Goal: Transaction & Acquisition: Obtain resource

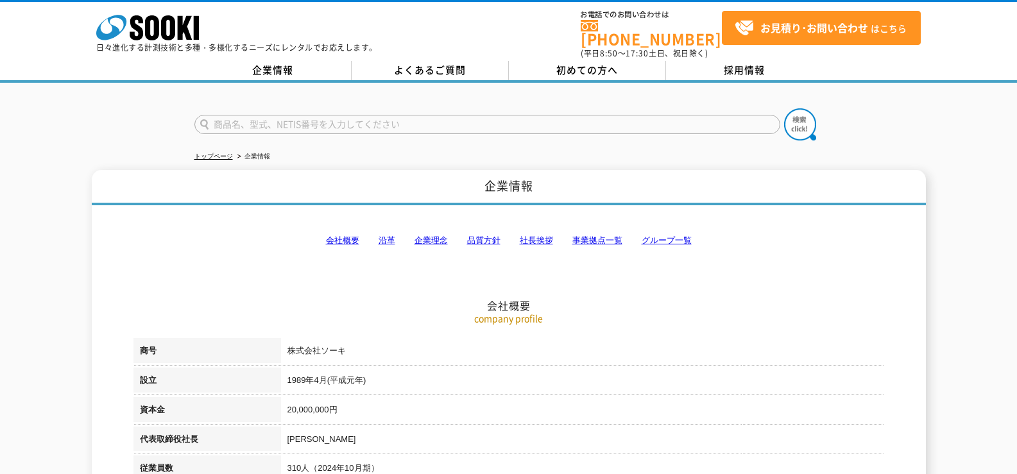
click at [589, 237] on link "事業拠点一覧" at bounding box center [598, 241] width 50 height 10
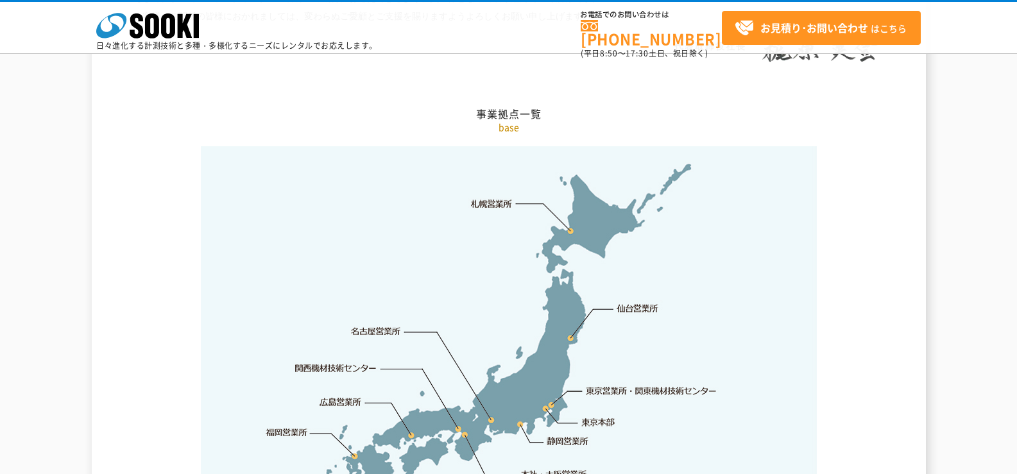
scroll to position [2578, 0]
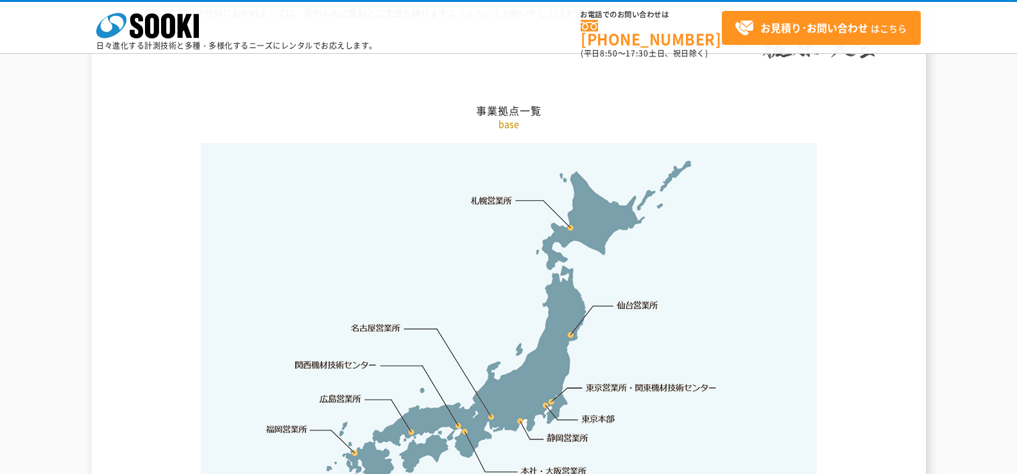
click at [497, 194] on link "札幌営業所" at bounding box center [492, 200] width 42 height 13
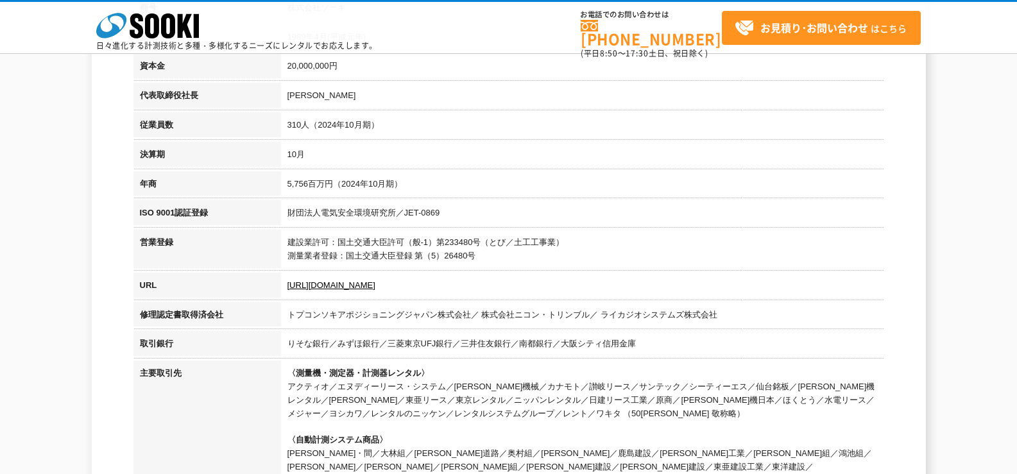
scroll to position [0, 0]
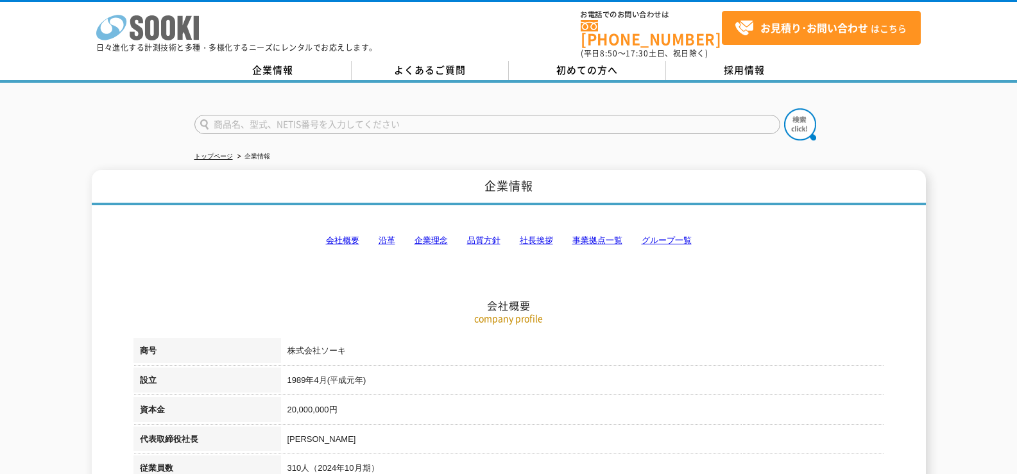
click at [107, 19] on icon "株式会社 ソーキ" at bounding box center [147, 28] width 103 height 26
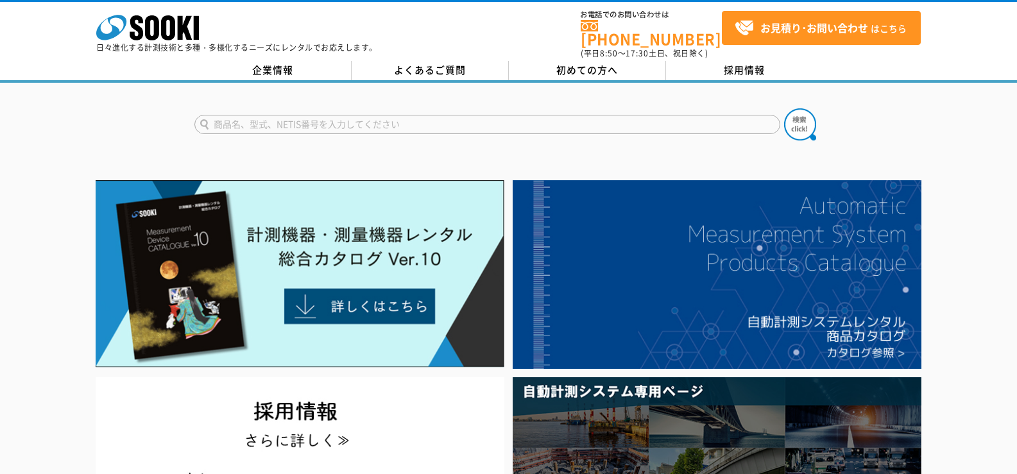
click at [299, 115] on input "text" at bounding box center [487, 124] width 586 height 19
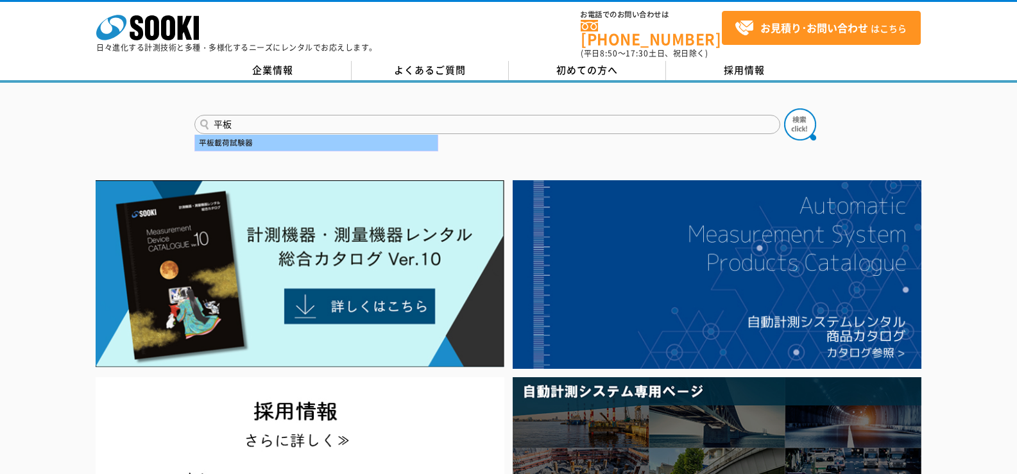
click at [261, 141] on div "平板載荷試験器" at bounding box center [316, 143] width 243 height 16
type input "平板載荷試験器"
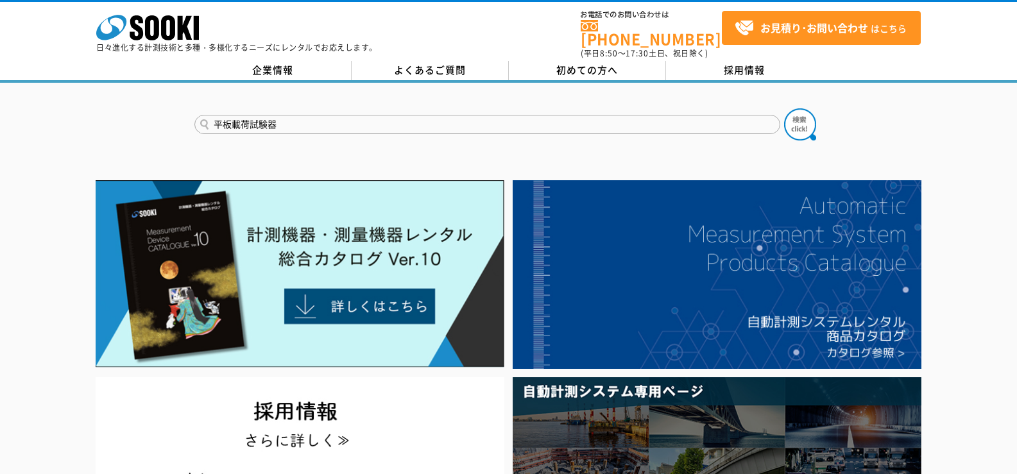
click at [784, 108] on button at bounding box center [800, 124] width 32 height 32
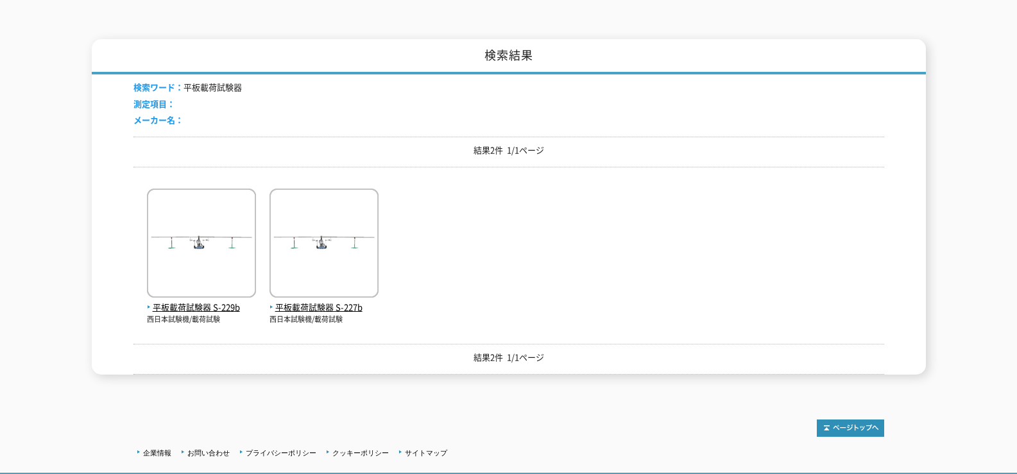
scroll to position [193, 0]
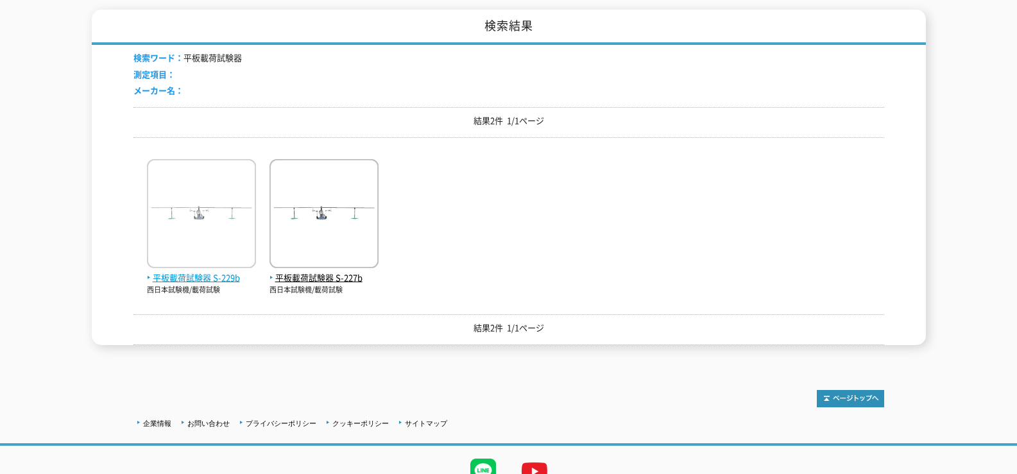
click at [205, 230] on img at bounding box center [201, 215] width 109 height 112
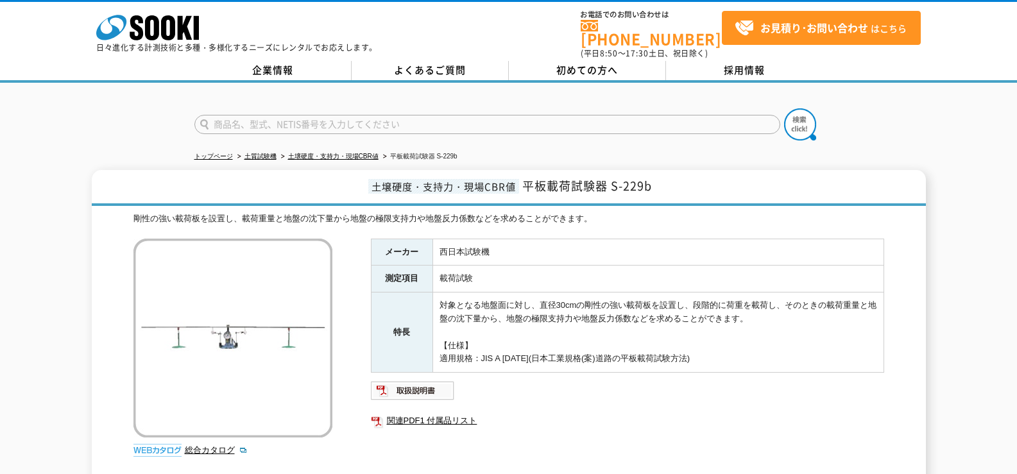
scroll to position [64, 0]
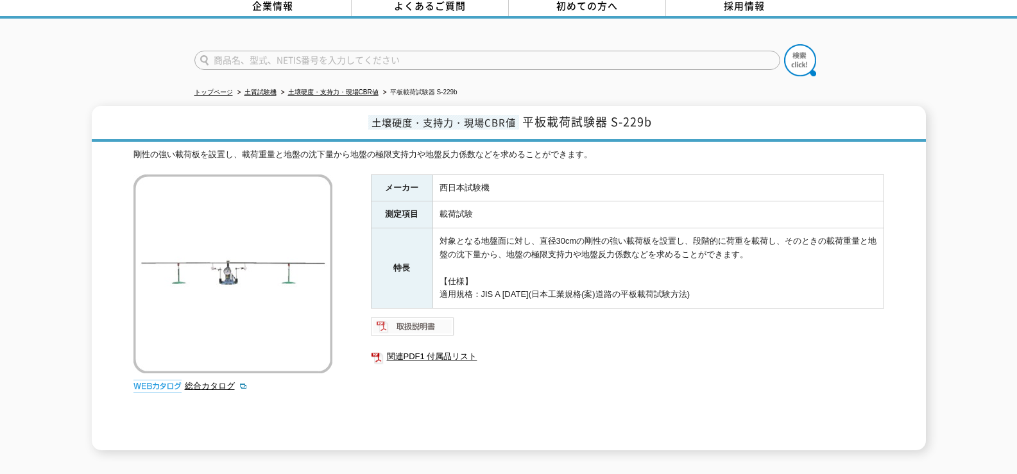
click at [412, 321] on img at bounding box center [413, 326] width 84 height 21
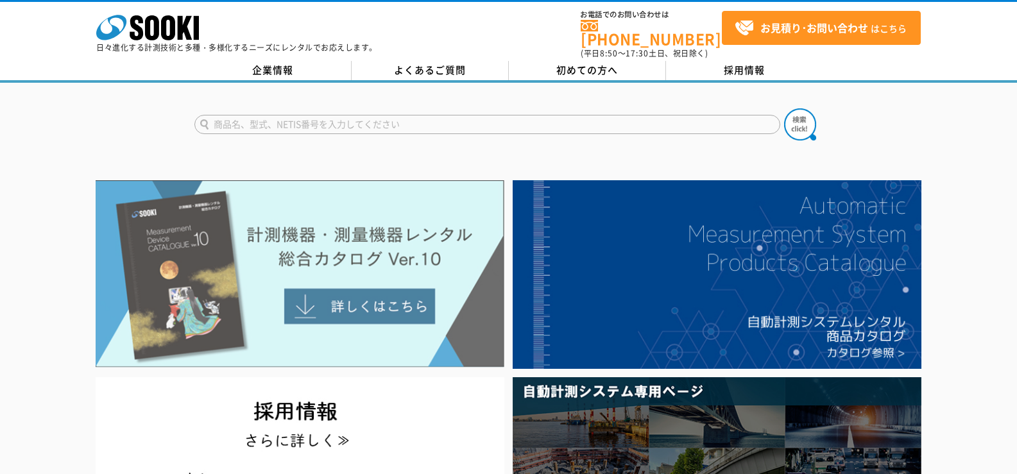
click at [332, 203] on img at bounding box center [300, 273] width 409 height 187
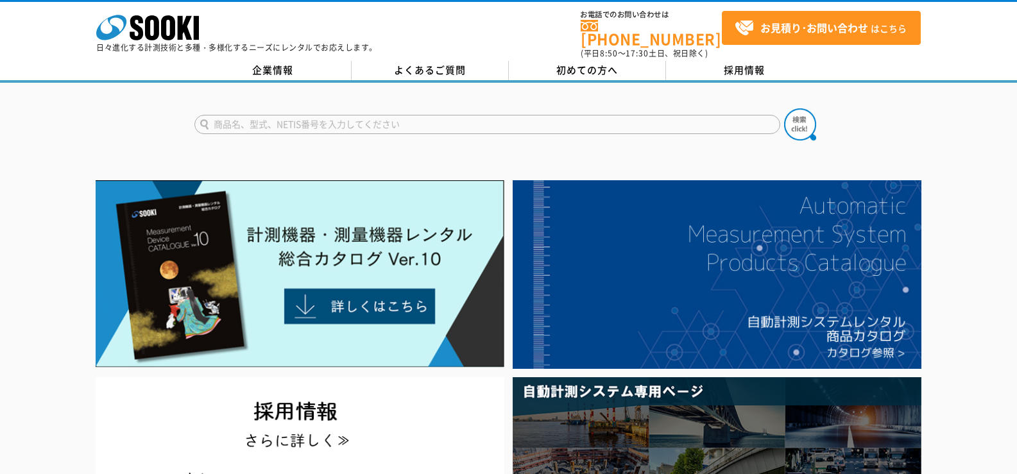
click at [343, 115] on input "text" at bounding box center [487, 124] width 586 height 19
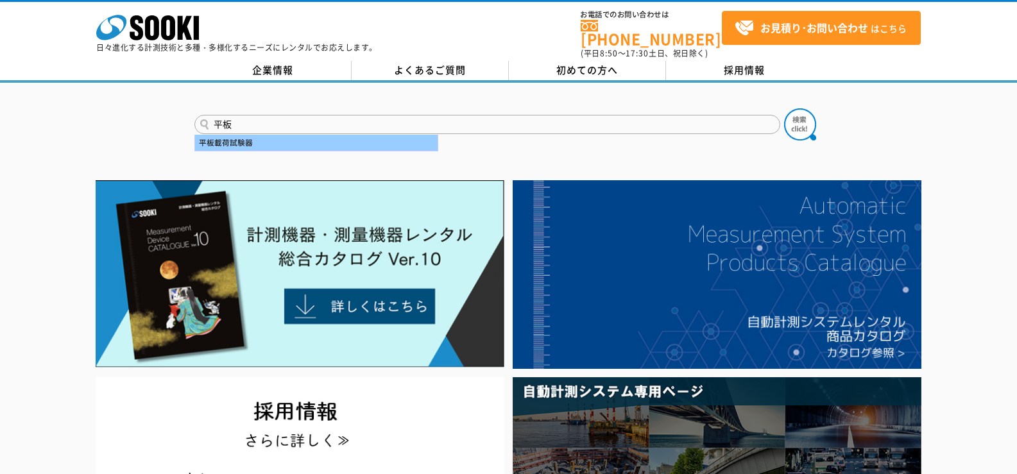
click at [254, 135] on div "平板載荷試験器" at bounding box center [316, 143] width 243 height 16
type input "平板載荷試験器"
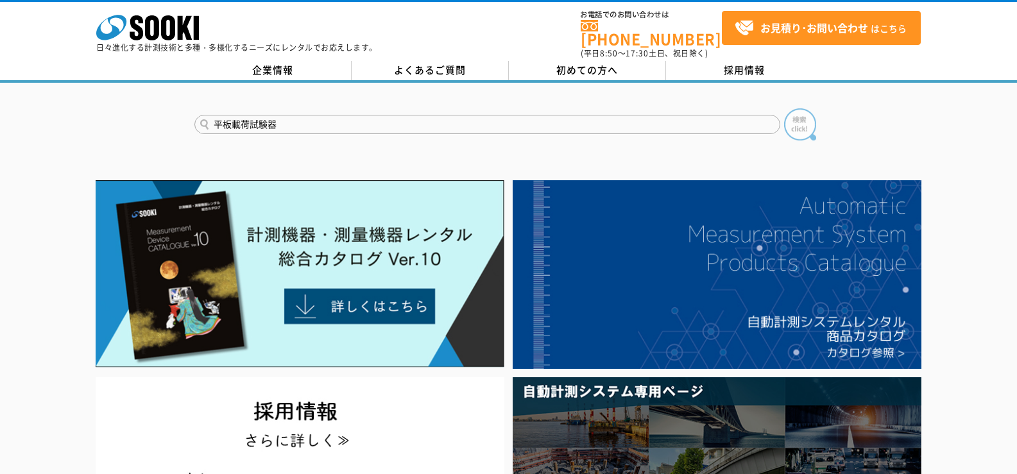
click at [799, 122] on img at bounding box center [800, 124] width 32 height 32
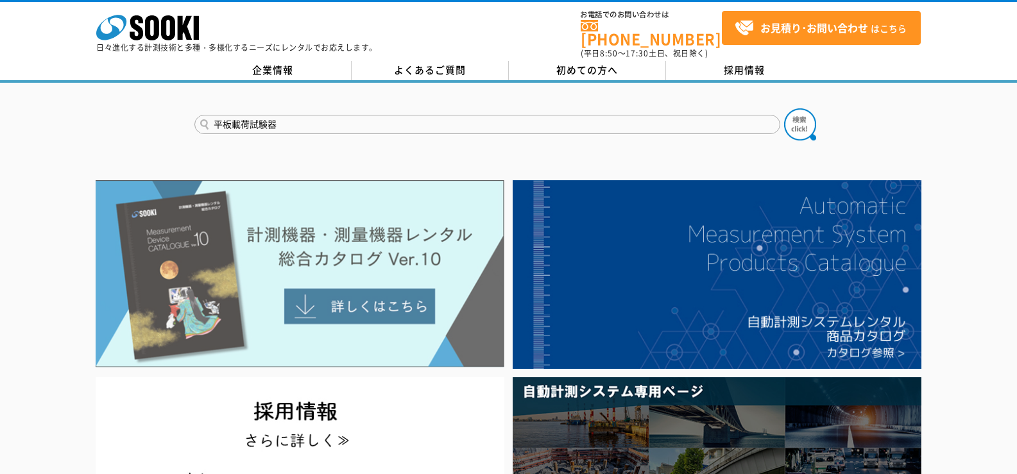
click at [350, 210] on img at bounding box center [300, 273] width 409 height 187
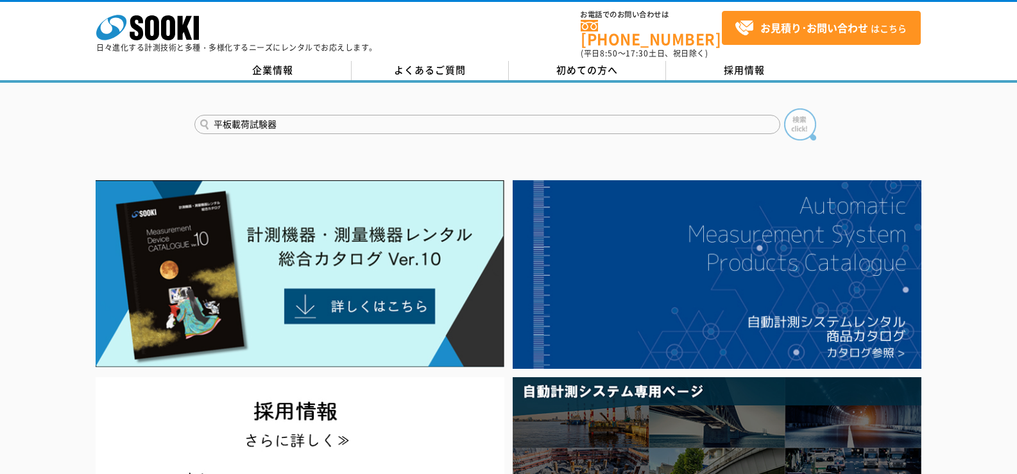
click at [791, 112] on img at bounding box center [800, 124] width 32 height 32
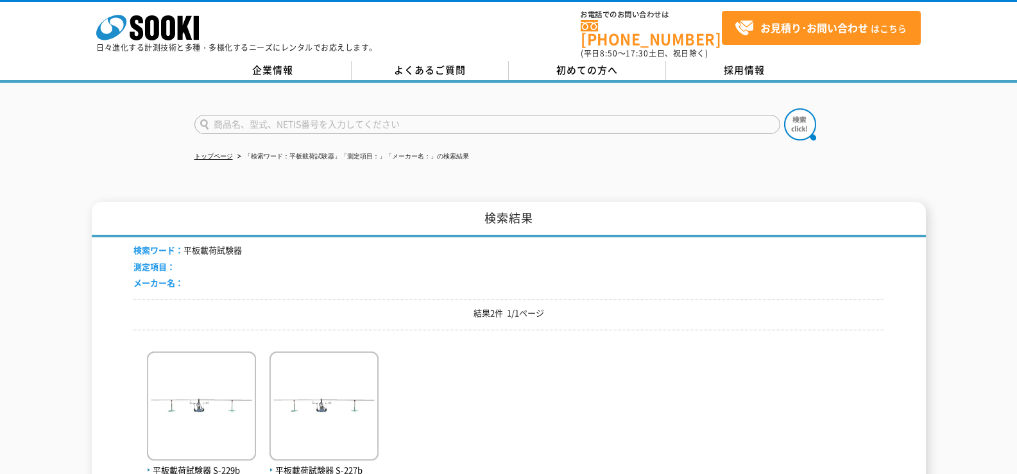
scroll to position [64, 0]
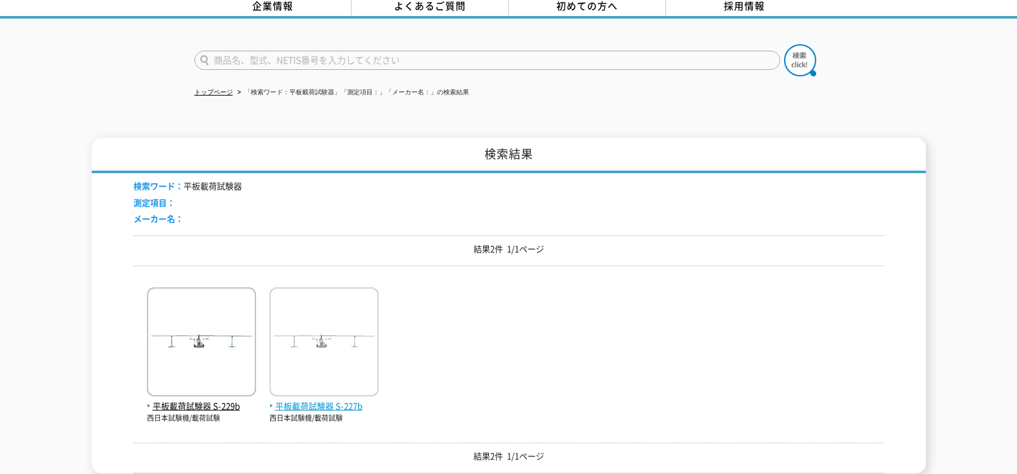
click at [314, 330] on img at bounding box center [324, 344] width 109 height 112
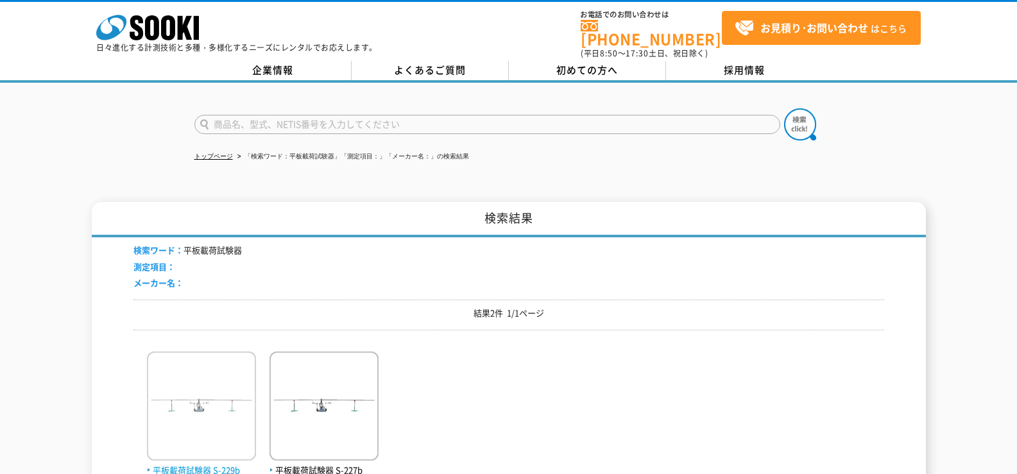
click at [169, 419] on img at bounding box center [201, 408] width 109 height 112
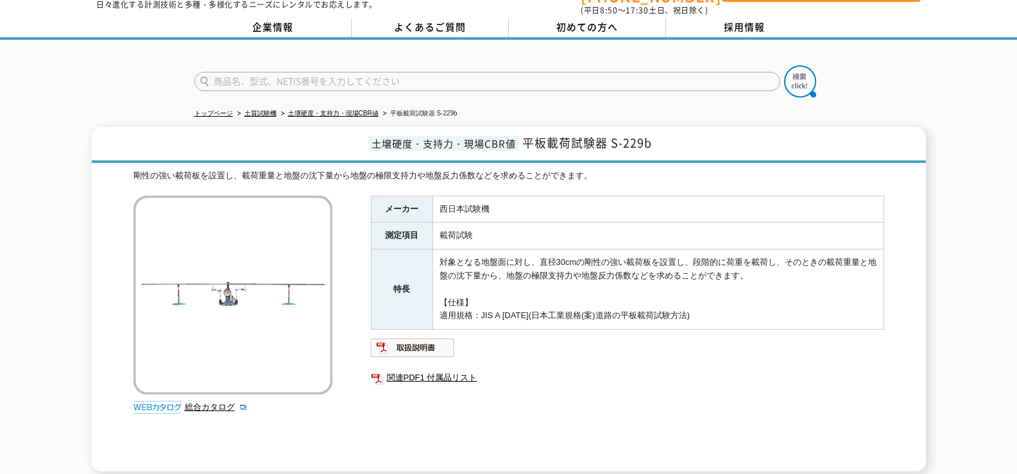
scroll to position [64, 0]
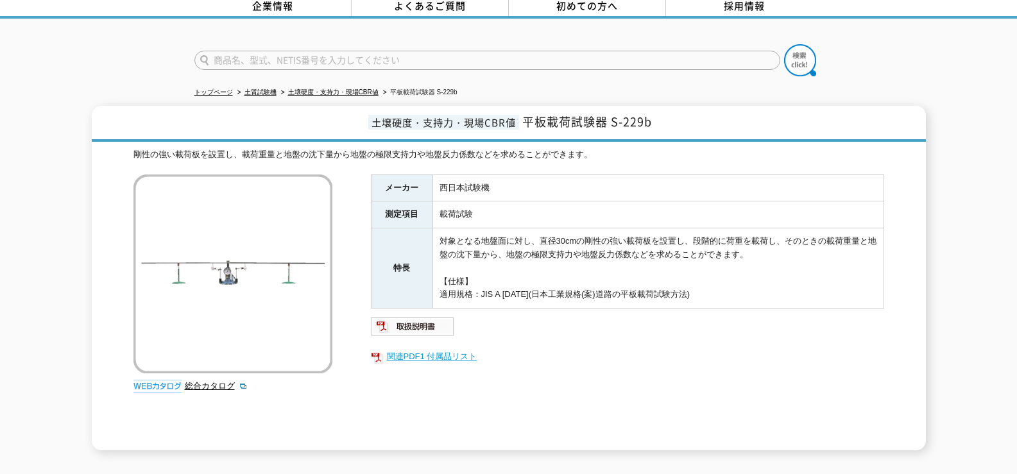
click at [412, 349] on link "関連PDF1 付属品リスト" at bounding box center [627, 357] width 513 height 17
